Goal: Book appointment/travel/reservation

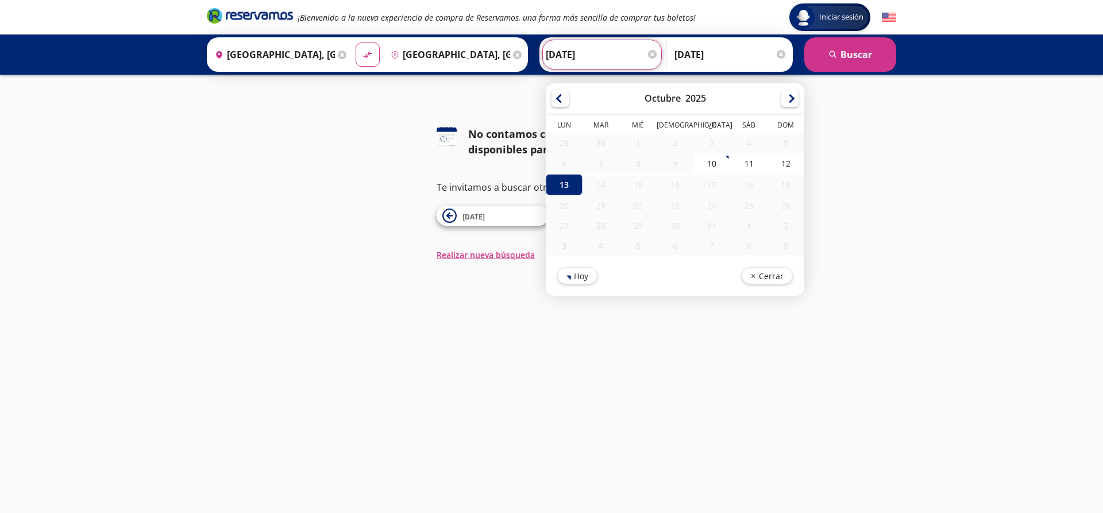
click at [584, 58] on input "[DATE]" at bounding box center [602, 54] width 113 height 29
click at [598, 187] on div "14" at bounding box center [600, 185] width 37 height 20
click at [827, 110] on div "Iniciar sesión Iniciar sesión ¡Bienvenido a la nueva experiencia de compra de R…" at bounding box center [551, 256] width 1103 height 513
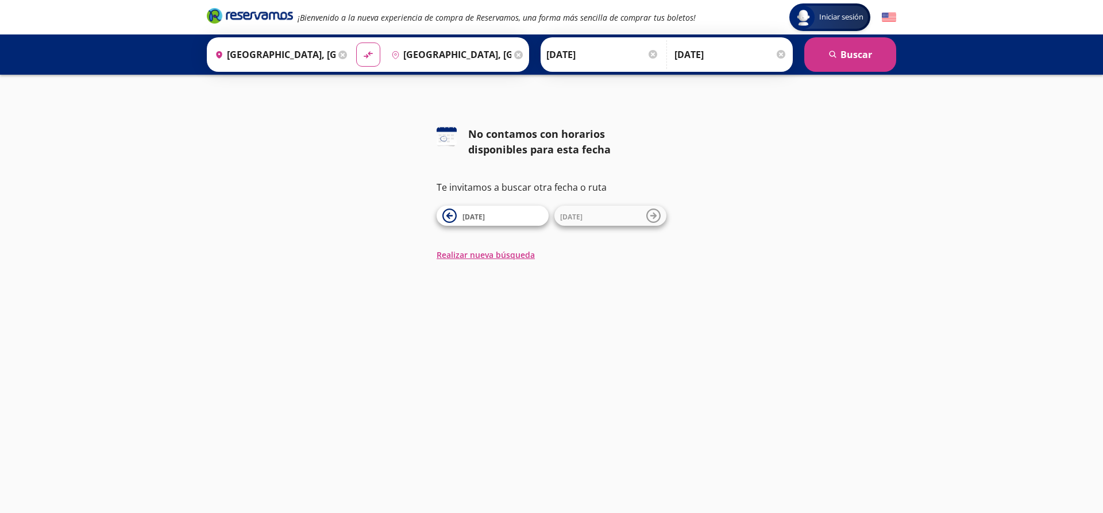
click at [786, 56] on div "Regreso [DATE] Elige tu fecha de regreso [DATE] Lun Mar Mié Jue Vie Sáb Dom 29 …" at bounding box center [730, 54] width 118 height 29
click at [781, 57] on div at bounding box center [780, 54] width 9 height 9
click at [664, 57] on div at bounding box center [662, 54] width 9 height 9
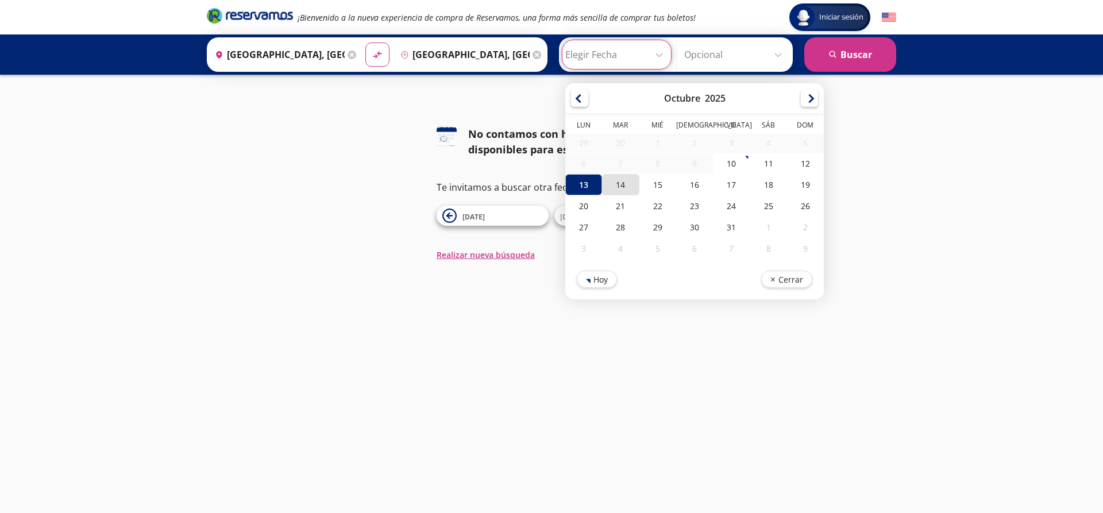
click at [619, 187] on div "14" at bounding box center [620, 184] width 37 height 21
type input "[DATE]"
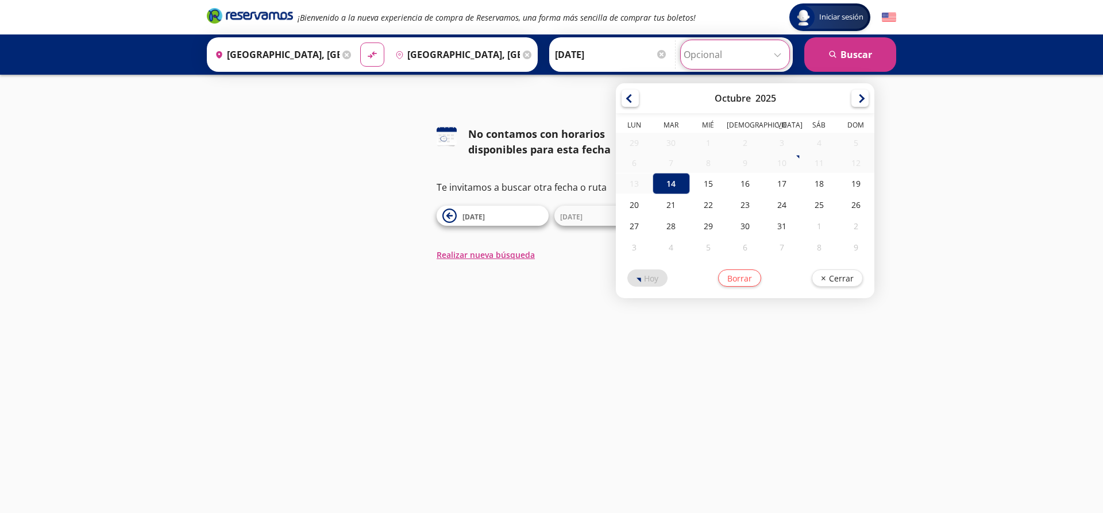
click at [699, 41] on input "Opcional" at bounding box center [734, 54] width 103 height 29
click at [682, 183] on div "14" at bounding box center [670, 183] width 37 height 21
type input "[DATE]"
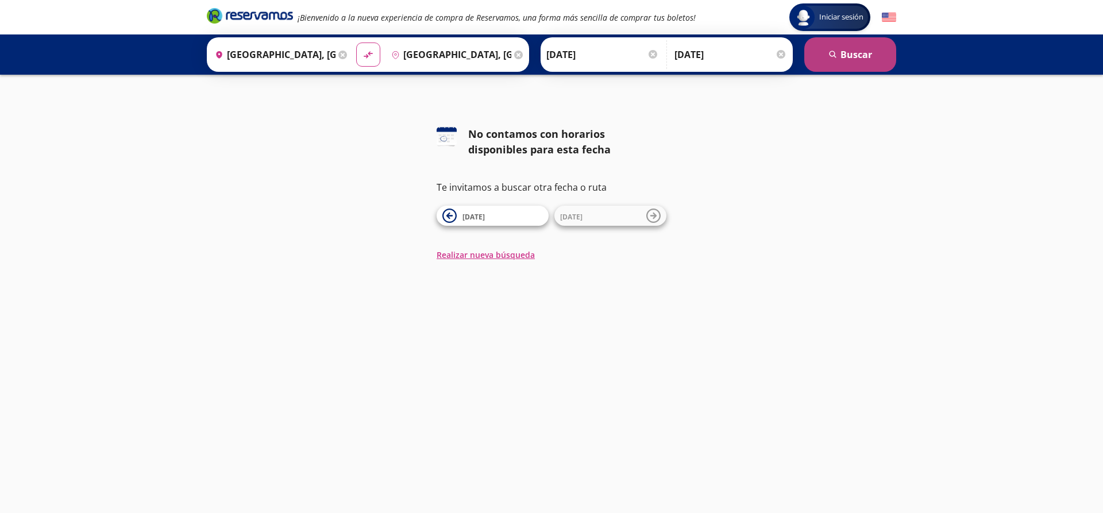
click at [822, 48] on button "search [GEOGRAPHIC_DATA]" at bounding box center [850, 54] width 92 height 34
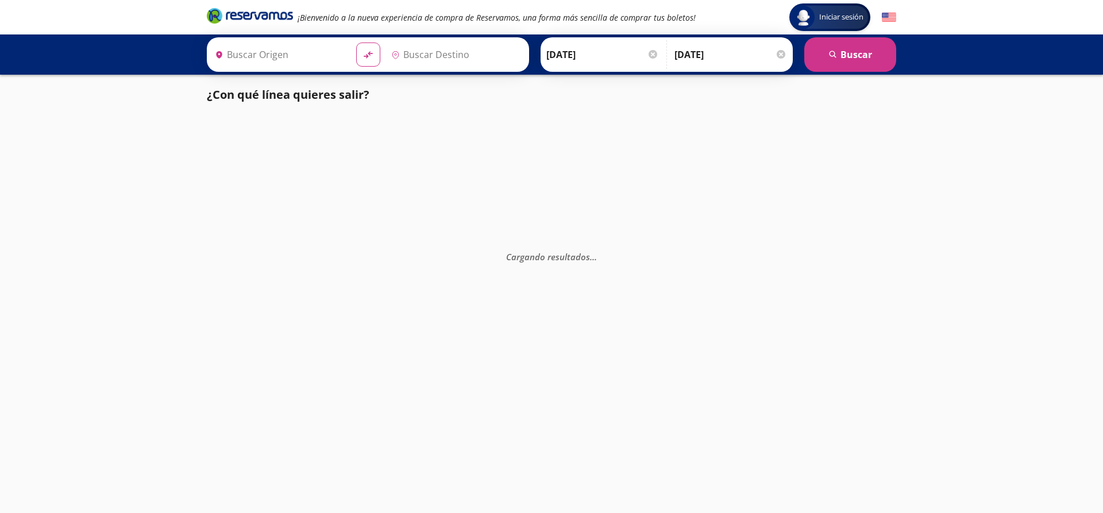
type input "[GEOGRAPHIC_DATA], [GEOGRAPHIC_DATA]"
